Goal: Task Accomplishment & Management: Complete application form

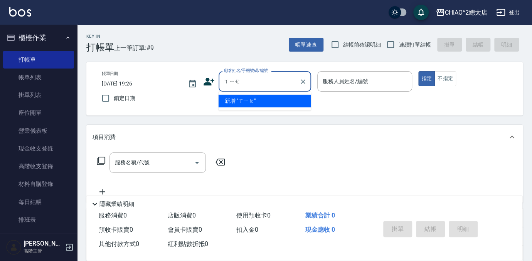
type input "屑"
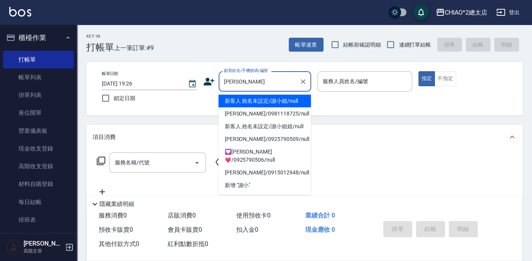
click at [246, 170] on li "[PERSON_NAME]/0915012948/null" at bounding box center [265, 173] width 93 height 13
type input "[PERSON_NAME]/0915012948/null"
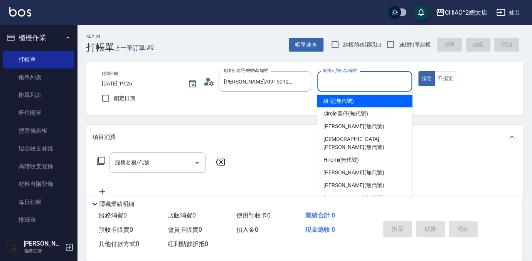
click at [342, 83] on input "服務人員姓名/編號" at bounding box center [365, 81] width 88 height 13
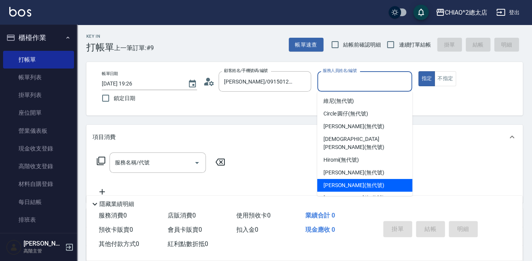
click at [379, 179] on div "[PERSON_NAME] (無代號)" at bounding box center [364, 185] width 95 height 13
type input "[PERSON_NAME](無代號)"
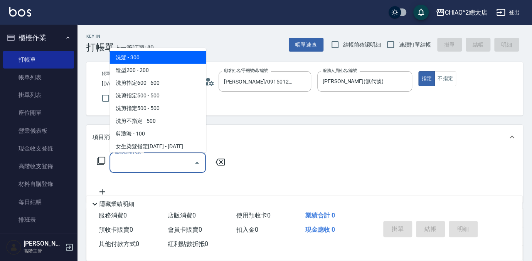
click at [173, 168] on input "服務名稱/代號" at bounding box center [152, 162] width 78 height 13
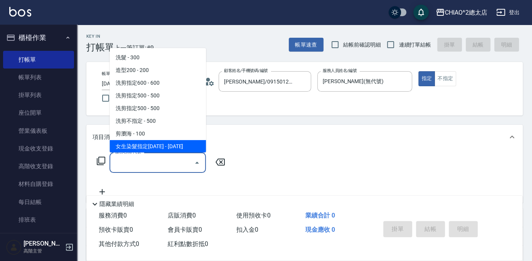
click at [167, 143] on span "女生染髮指定[DATE] - [DATE]" at bounding box center [157, 146] width 96 height 13
type input "女生染髮指定2000(103113)"
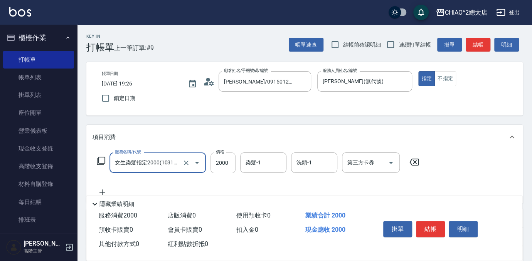
click at [231, 160] on input "2000" at bounding box center [223, 163] width 25 height 21
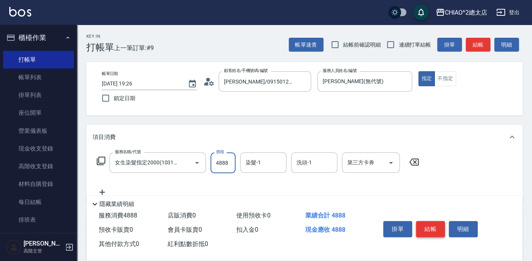
type input "4888"
click at [433, 222] on button "結帳" at bounding box center [430, 229] width 29 height 16
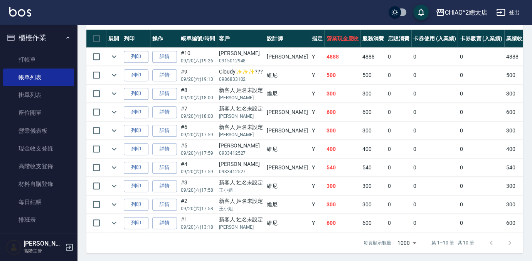
scroll to position [210, 0]
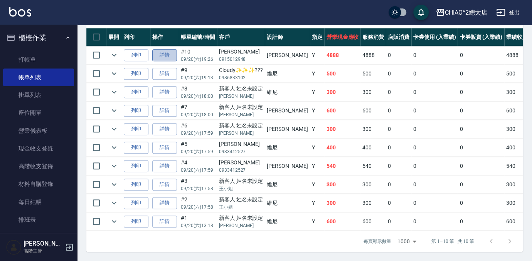
click at [159, 55] on link "詳情" at bounding box center [164, 55] width 25 height 12
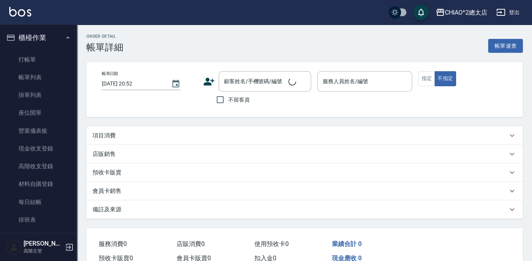
type input "[DATE] 19:26"
type input "[PERSON_NAME](無代號)"
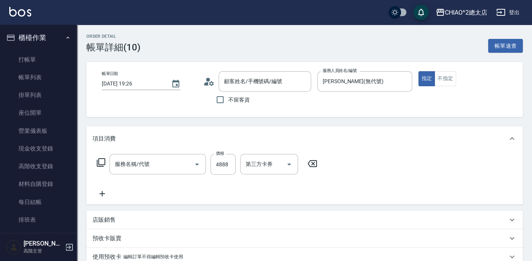
type input "[PERSON_NAME]/0915012948/null"
type input "女生染髮指定2000(103113)"
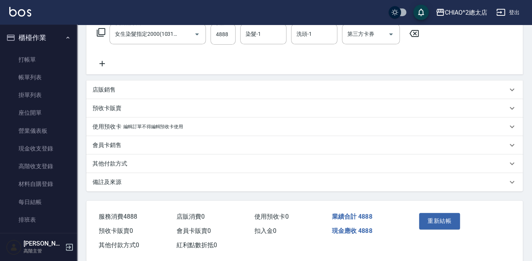
scroll to position [143, 0]
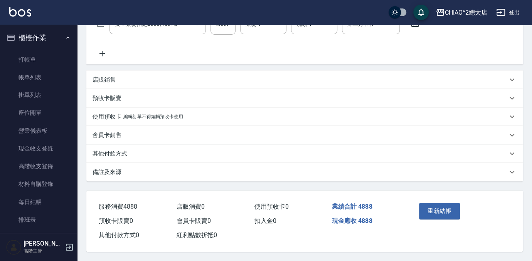
click at [165, 155] on div "其他付款方式" at bounding box center [300, 154] width 415 height 8
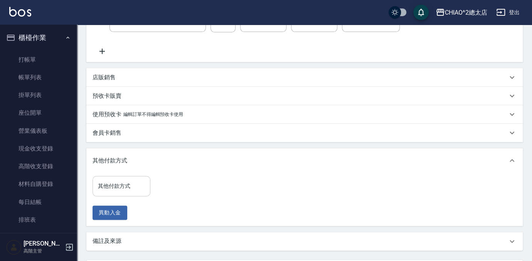
click at [130, 182] on input "其他付款方式" at bounding box center [121, 186] width 51 height 13
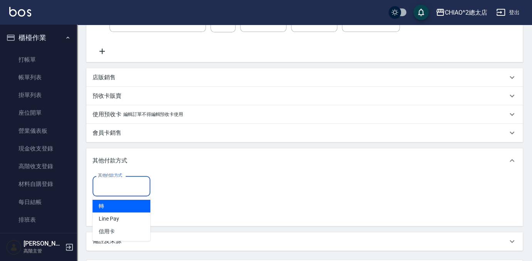
click at [120, 208] on span "轉" at bounding box center [122, 206] width 58 height 13
type input "轉"
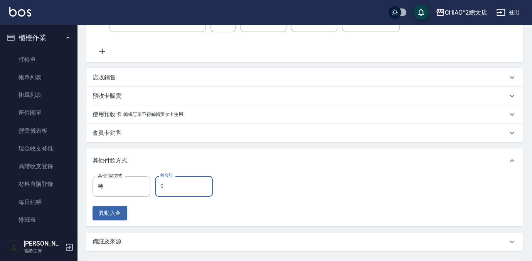
click at [176, 189] on input "0" at bounding box center [184, 186] width 58 height 21
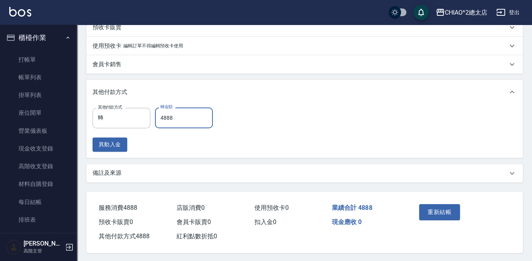
scroll to position [215, 0]
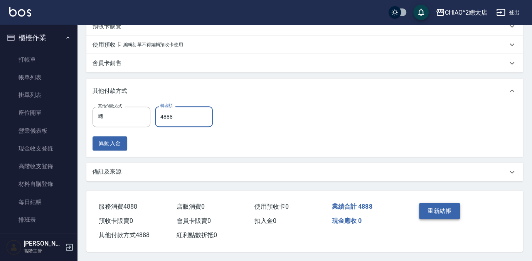
type input "4888"
click at [447, 207] on button "重新結帳" at bounding box center [439, 211] width 41 height 16
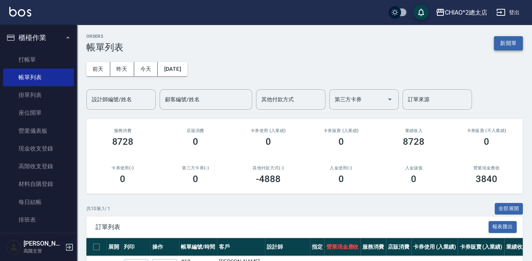
click at [505, 39] on button "新開單" at bounding box center [508, 43] width 29 height 14
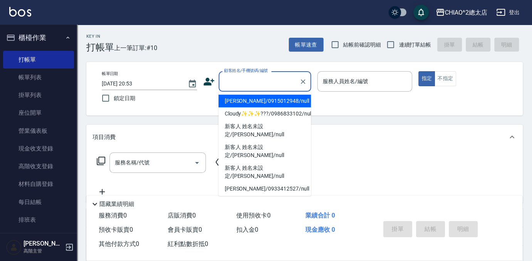
click at [268, 83] on input "顧客姓名/手機號碼/編號" at bounding box center [259, 81] width 74 height 13
click at [270, 102] on li "[PERSON_NAME]/0915012948/null" at bounding box center [265, 101] width 93 height 13
type input "[PERSON_NAME]/0915012948/null"
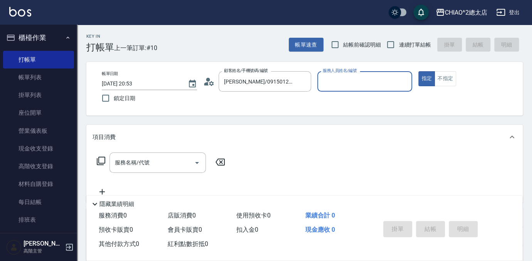
click at [331, 78] on input "服務人員姓名/編號" at bounding box center [365, 81] width 88 height 13
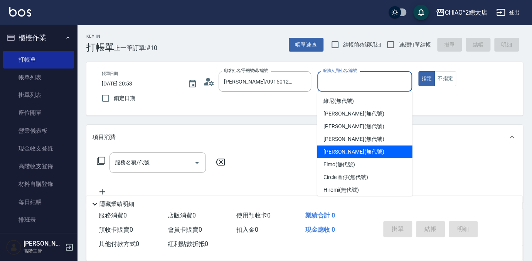
click at [359, 150] on span "[PERSON_NAME] (無代號)" at bounding box center [353, 152] width 61 height 8
type input "[PERSON_NAME](無代號)"
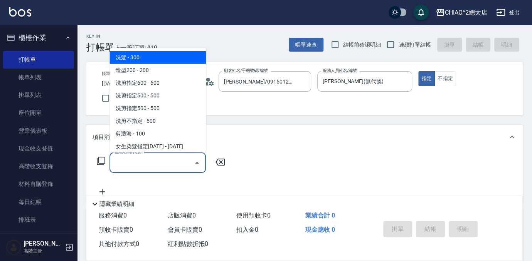
click at [168, 160] on input "服務名稱/代號" at bounding box center [152, 162] width 78 height 13
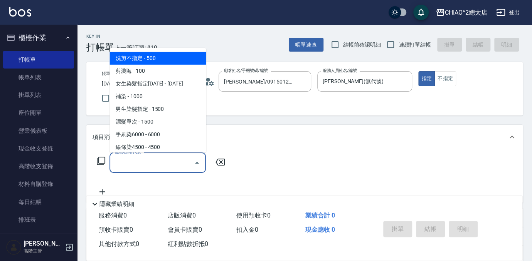
scroll to position [70, 0]
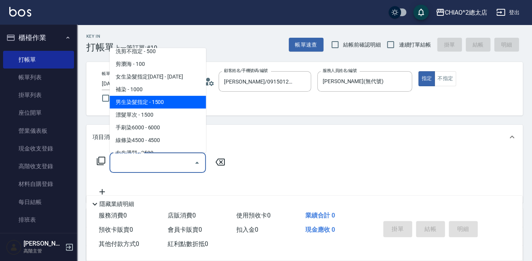
click at [184, 104] on span "男生染髮指定 - 1500" at bounding box center [157, 102] width 96 height 13
type input "男生染髮指定(103115)"
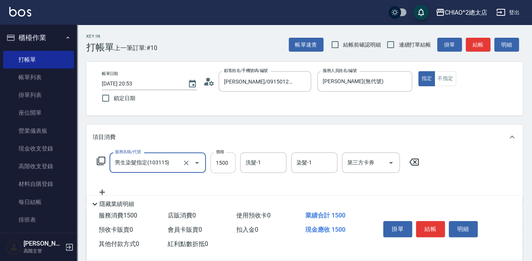
click at [229, 160] on input "1500" at bounding box center [223, 163] width 25 height 21
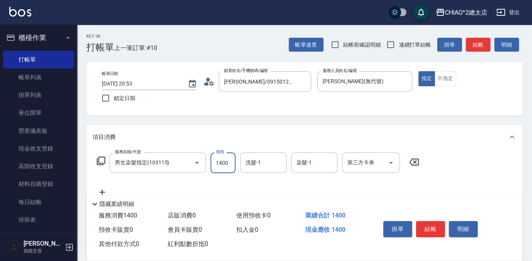
scroll to position [113, 0]
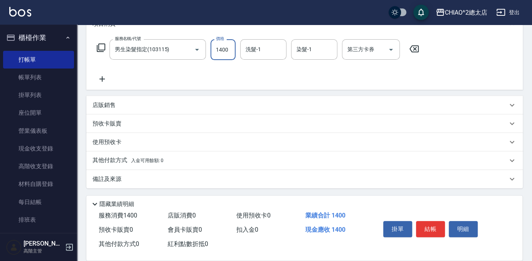
type input "1400"
click at [133, 165] on div "其他付款方式 入金可用餘額: 0" at bounding box center [304, 161] width 436 height 19
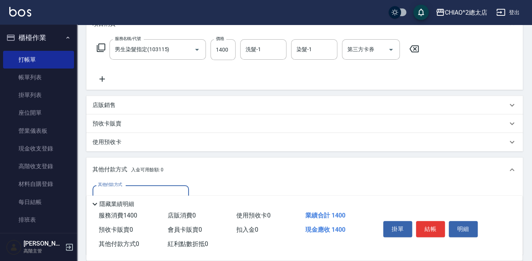
scroll to position [184, 0]
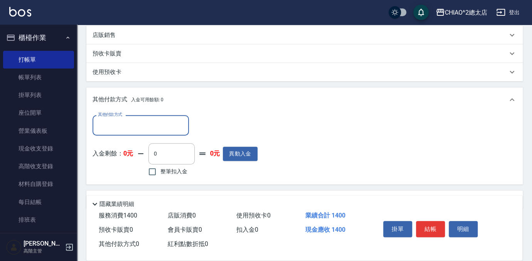
click at [128, 129] on input "其他付款方式" at bounding box center [140, 125] width 89 height 13
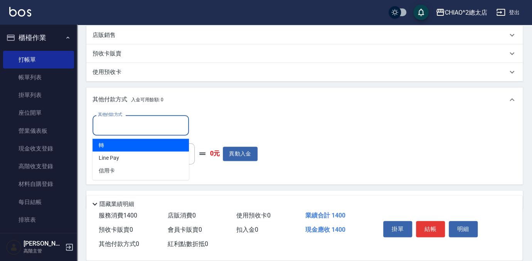
click at [129, 145] on span "轉" at bounding box center [141, 145] width 96 height 13
type input "轉"
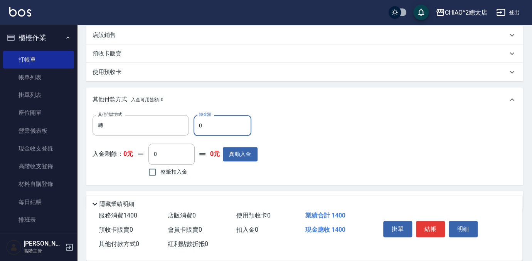
click at [211, 130] on input "0" at bounding box center [223, 125] width 58 height 21
type input "1400"
click at [426, 222] on button "結帳" at bounding box center [430, 229] width 29 height 16
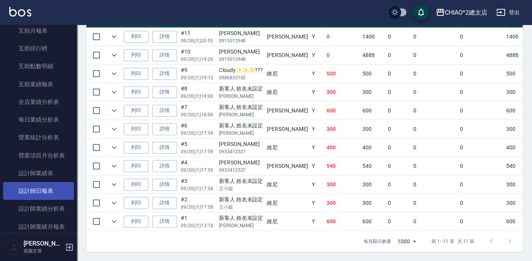
scroll to position [490, 0]
click at [58, 194] on link "設計師業績月報表" at bounding box center [38, 192] width 71 height 18
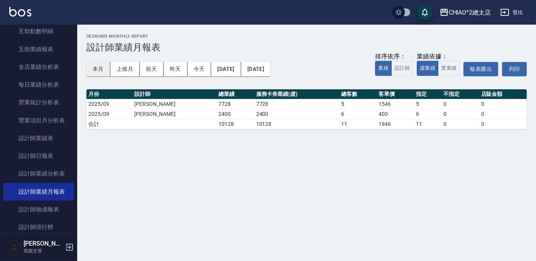
click at [92, 69] on button "本月" at bounding box center [98, 69] width 24 height 14
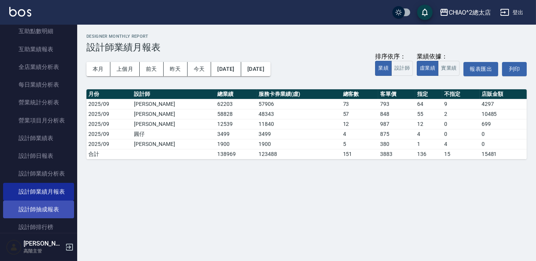
click at [57, 207] on link "設計師抽成報表" at bounding box center [38, 210] width 71 height 18
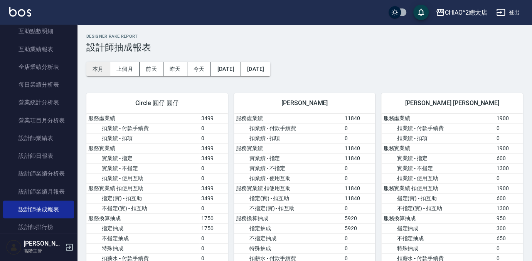
click at [101, 68] on button "本月" at bounding box center [98, 69] width 24 height 14
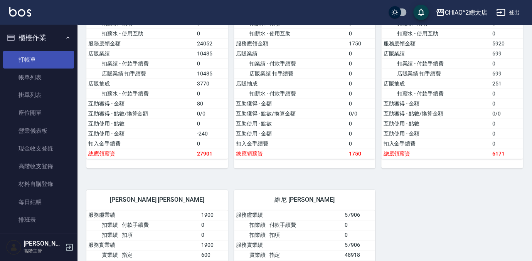
click at [39, 61] on link "打帳單" at bounding box center [38, 60] width 71 height 18
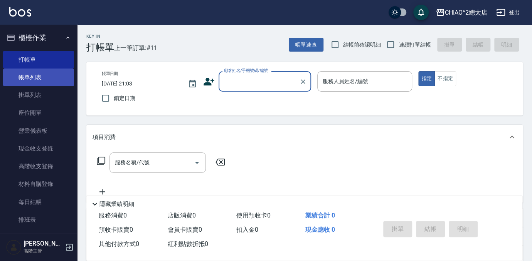
click at [47, 76] on link "帳單列表" at bounding box center [38, 78] width 71 height 18
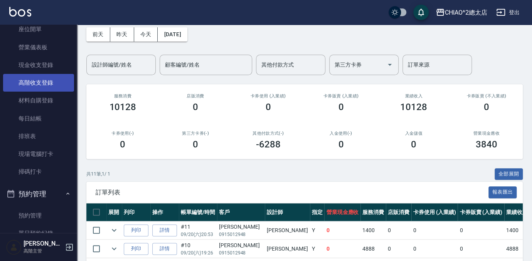
scroll to position [105, 0]
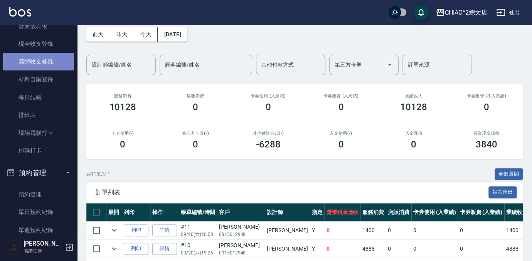
click at [41, 62] on link "高階收支登錄" at bounding box center [38, 62] width 71 height 18
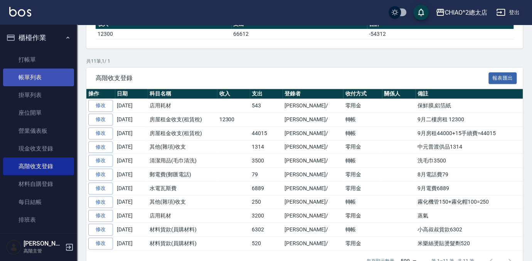
click at [39, 72] on link "帳單列表" at bounding box center [38, 78] width 71 height 18
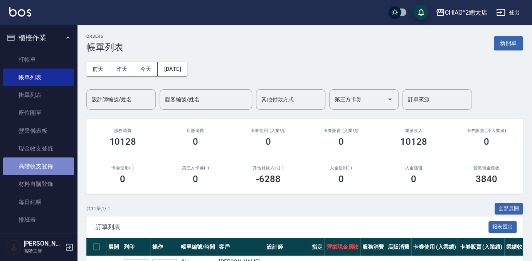
click at [47, 165] on link "高階收支登錄" at bounding box center [38, 167] width 71 height 18
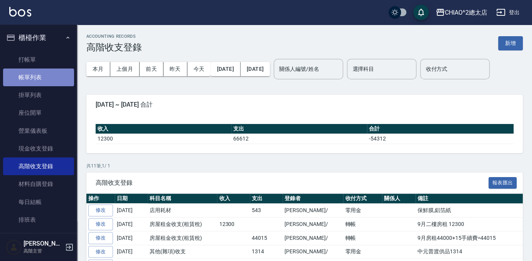
click at [50, 72] on link "帳單列表" at bounding box center [38, 78] width 71 height 18
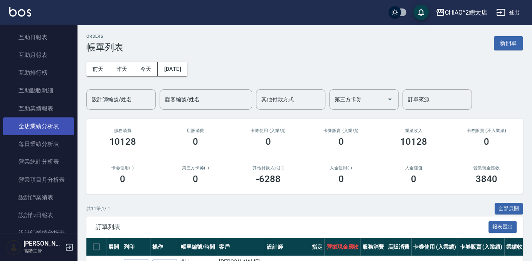
scroll to position [490, 0]
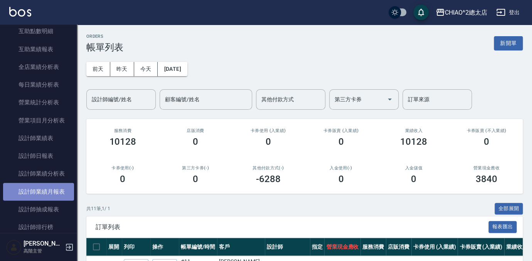
click at [48, 197] on link "設計師業績月報表" at bounding box center [38, 192] width 71 height 18
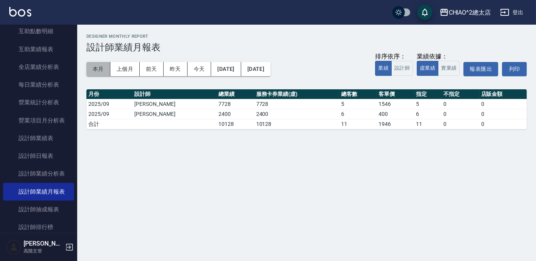
click at [100, 72] on button "本月" at bounding box center [98, 69] width 24 height 14
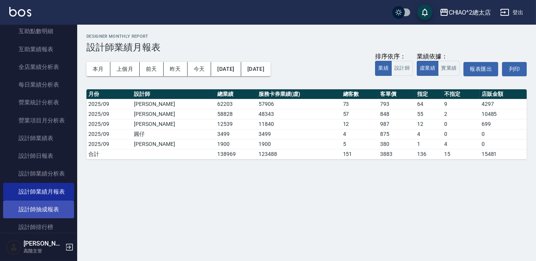
click at [47, 208] on link "設計師抽成報表" at bounding box center [38, 210] width 71 height 18
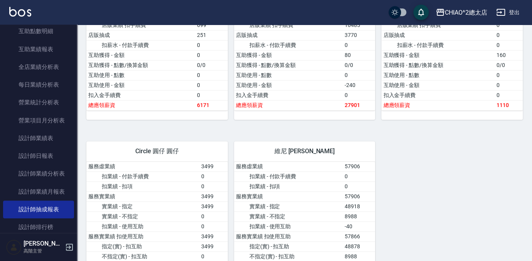
scroll to position [561, 0]
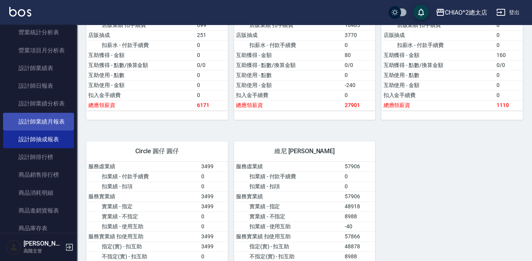
click at [55, 121] on link "設計師業績月報表" at bounding box center [38, 122] width 71 height 18
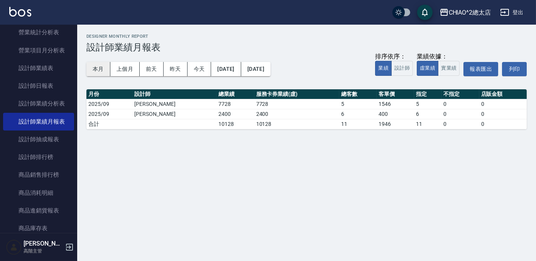
click at [103, 65] on button "本月" at bounding box center [98, 69] width 24 height 14
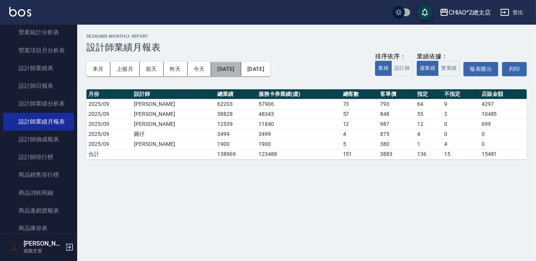
click at [241, 69] on button "[DATE]" at bounding box center [226, 69] width 30 height 14
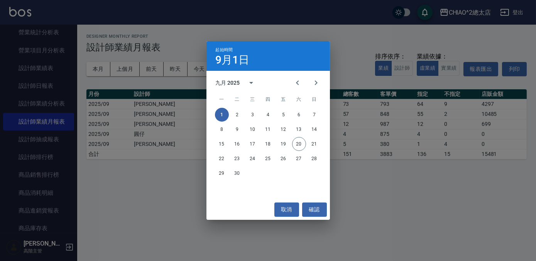
click at [241, 81] on div "九月 2025" at bounding box center [229, 83] width 27 height 8
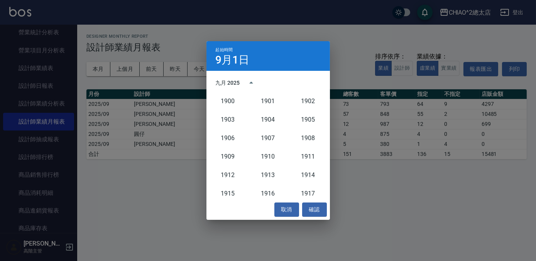
scroll to position [714, 0]
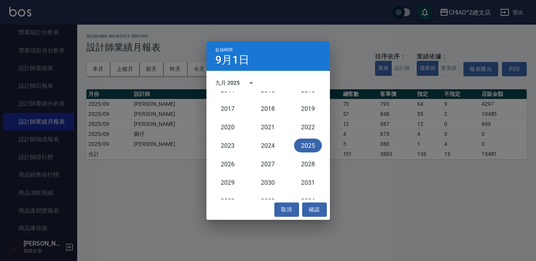
click at [224, 81] on div "九月 2025" at bounding box center [228, 83] width 24 height 8
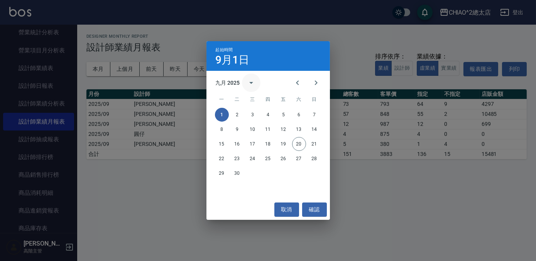
click at [251, 84] on icon "calendar view is open, switch to year view" at bounding box center [250, 82] width 9 height 9
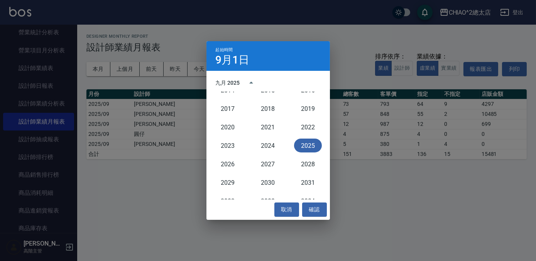
click at [232, 77] on div "九月 2025" at bounding box center [238, 83] width 45 height 19
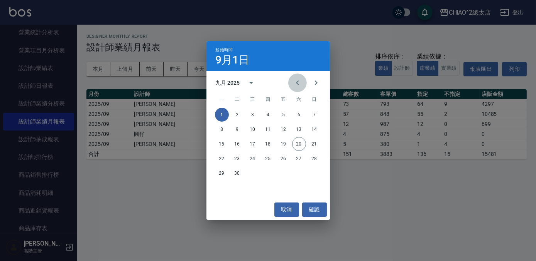
click at [297, 83] on icon "Previous month" at bounding box center [297, 82] width 9 height 9
click at [297, 84] on icon "Previous month" at bounding box center [297, 83] width 3 height 5
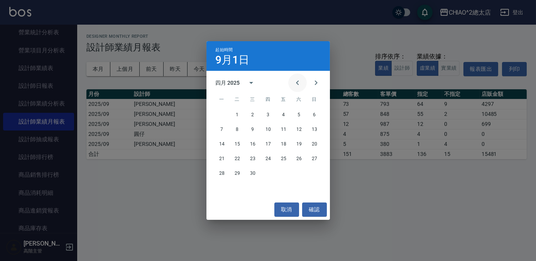
click at [297, 84] on icon "Previous month" at bounding box center [297, 83] width 3 height 5
click at [252, 113] on button "1" at bounding box center [253, 115] width 14 height 14
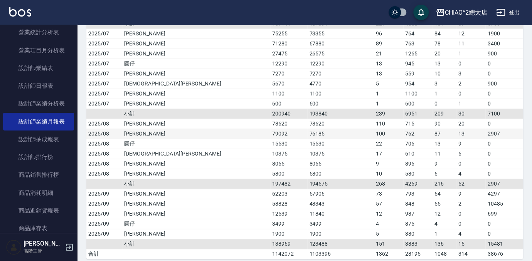
scroll to position [263, 0]
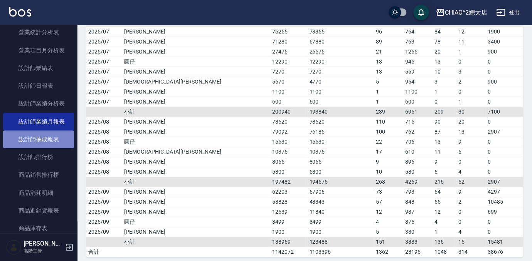
click at [55, 142] on link "設計師抽成報表" at bounding box center [38, 140] width 71 height 18
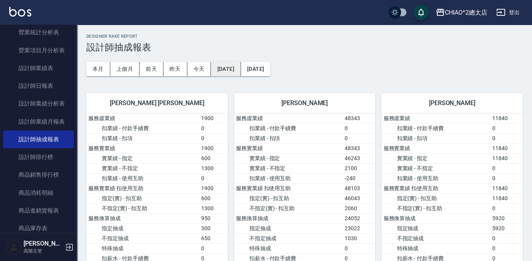
click at [234, 69] on button "[DATE]" at bounding box center [226, 69] width 30 height 14
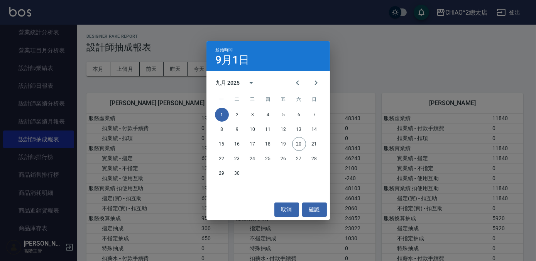
click at [232, 81] on div "九月 2025" at bounding box center [228, 83] width 24 height 8
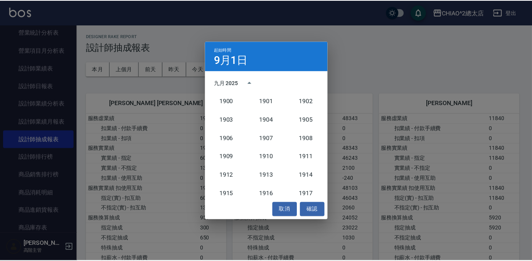
scroll to position [714, 0]
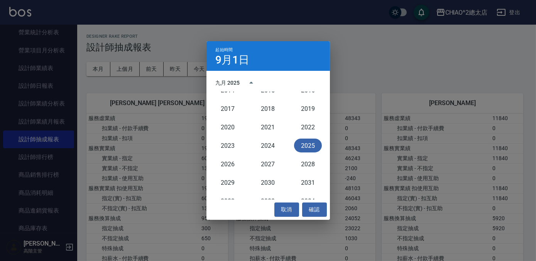
click at [306, 144] on button "2025" at bounding box center [308, 146] width 28 height 14
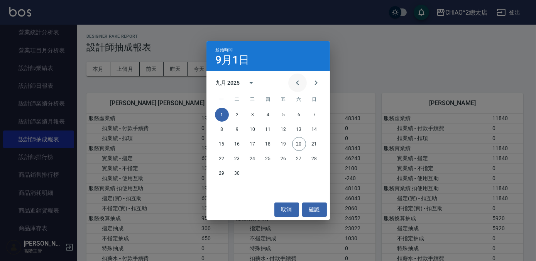
click at [298, 81] on icon "Previous month" at bounding box center [297, 82] width 9 height 9
click at [298, 82] on icon "Previous month" at bounding box center [297, 82] width 9 height 9
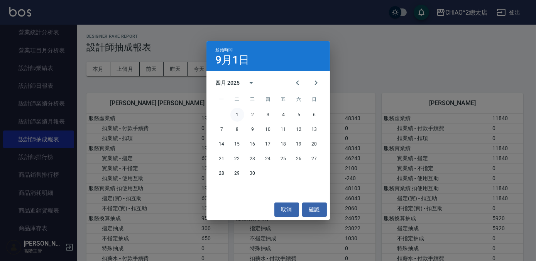
click at [238, 115] on button "1" at bounding box center [237, 115] width 14 height 14
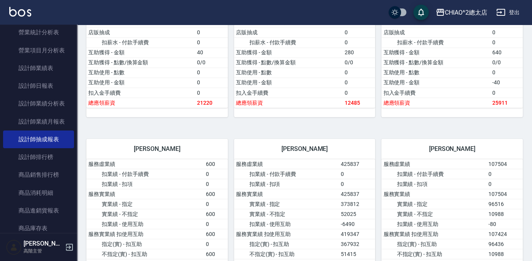
scroll to position [633, 0]
